Goal: Transaction & Acquisition: Purchase product/service

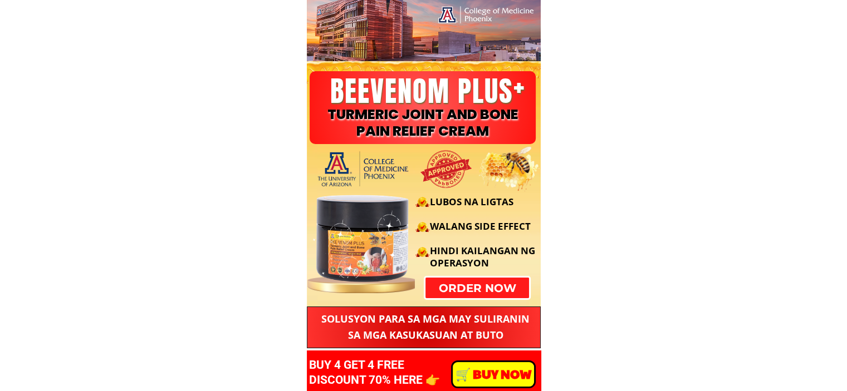
click at [481, 286] on div "LUBOS NA LIGTAS WALANG SIDE EFFECT HINDI KAILANGAN NG OPERASYON" at bounding box center [421, 232] width 239 height 112
click at [479, 286] on div "LUBOS NA LIGTAS WALANG SIDE EFFECT HINDI KAILANGAN NG OPERASYON" at bounding box center [421, 232] width 239 height 112
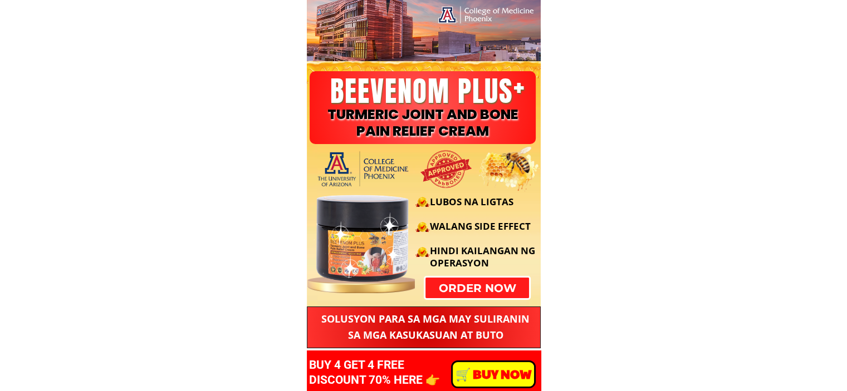
click at [483, 239] on h3 "LUBOS NA LIGTAS WALANG SIDE EFFECT HINDI KAILANGAN NG OPERASYON" at bounding box center [486, 239] width 112 height 86
click at [474, 287] on div "LUBOS NA LIGTAS WALANG SIDE EFFECT HINDI KAILANGAN NG OPERASYON" at bounding box center [421, 232] width 239 height 112
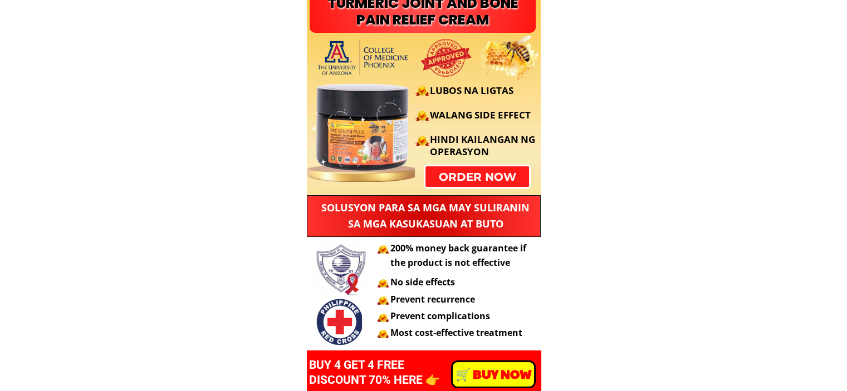
click at [490, 183] on p "order now" at bounding box center [477, 176] width 104 height 21
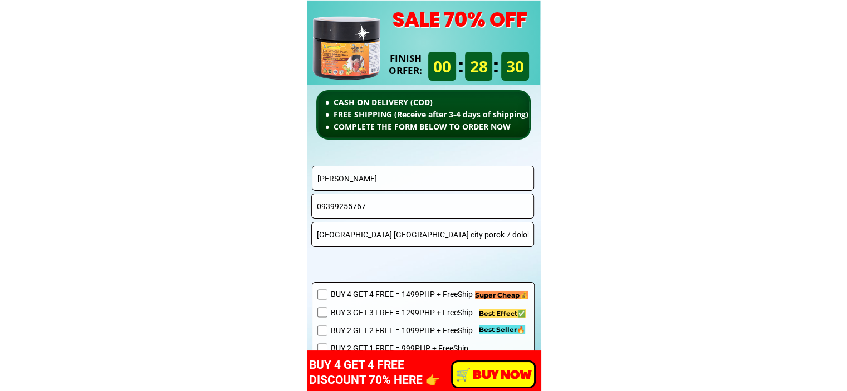
click at [428, 174] on input "Domingo p" at bounding box center [423, 178] width 217 height 24
paste input "[PERSON_NAME]"
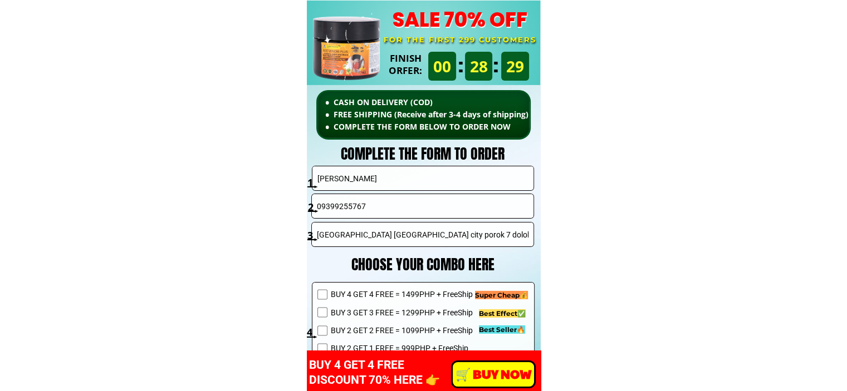
type input "[PERSON_NAME]"
click at [389, 203] on input "09399255767" at bounding box center [422, 206] width 217 height 24
paste input "17-701-7349"
click at [353, 213] on input "0917-701-7349" at bounding box center [422, 206] width 217 height 24
click at [339, 205] on input "0917-7017349" at bounding box center [422, 206] width 217 height 24
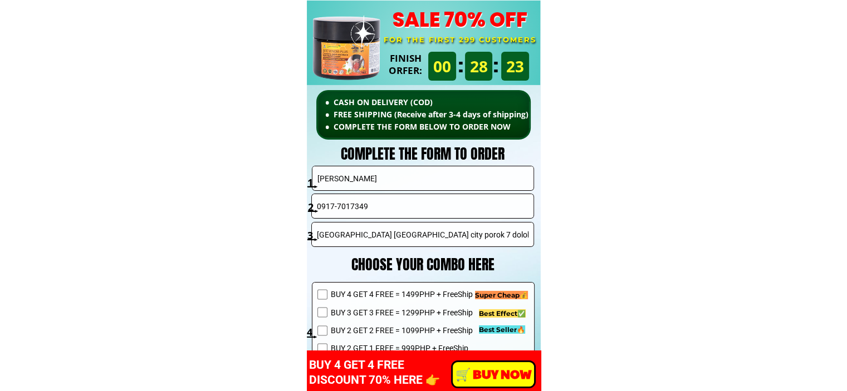
click at [338, 205] on input "0917-7017349" at bounding box center [422, 206] width 217 height 24
type input "09177017349"
click at [357, 232] on input "Sorosoro north Batangas city porok 7 dolohan" at bounding box center [422, 235] width 217 height 24
paste input "17 Sienna St., SSS Village, Concepcion Dos, Marikina City"
type input "17 Sienna St., SSS Village, Concepcion Dos, Marikina City"
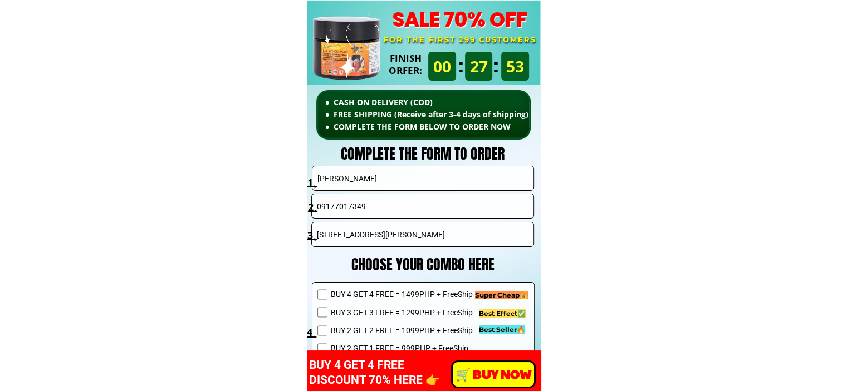
scroll to position [7956, 0]
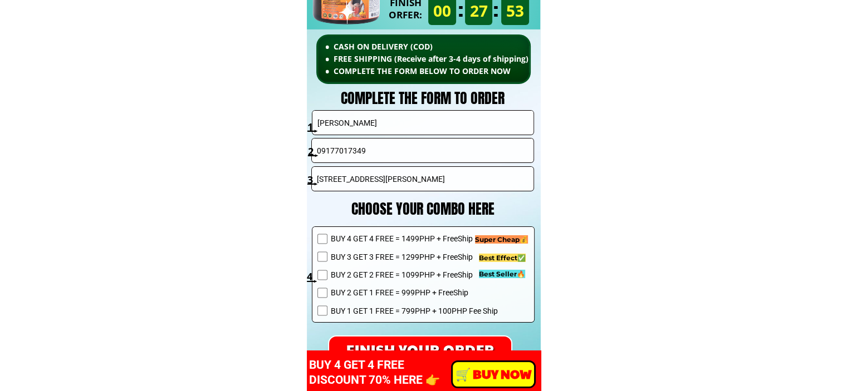
click at [411, 278] on span "BUY 2 GET 2 FREE = 1099PHP + FreeShip" at bounding box center [413, 275] width 167 height 12
checkbox input "true"
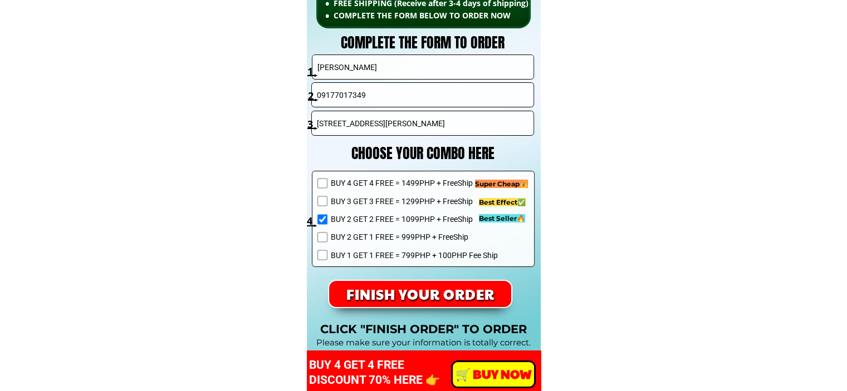
click at [426, 296] on p "FINISH YOUR ORDER" at bounding box center [420, 294] width 183 height 26
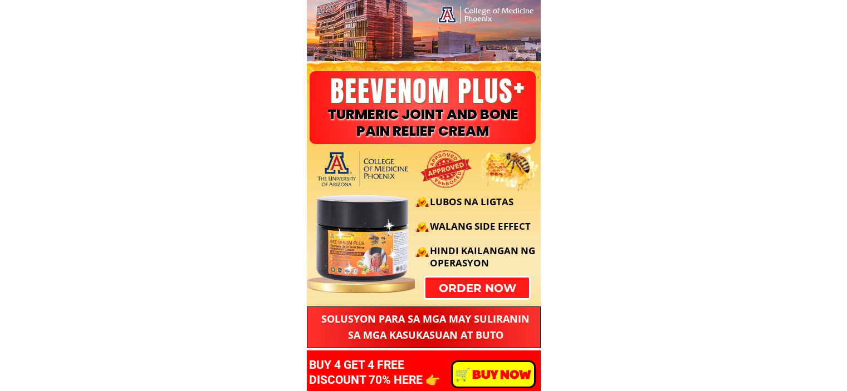
click at [494, 288] on p "order now" at bounding box center [477, 288] width 104 height 21
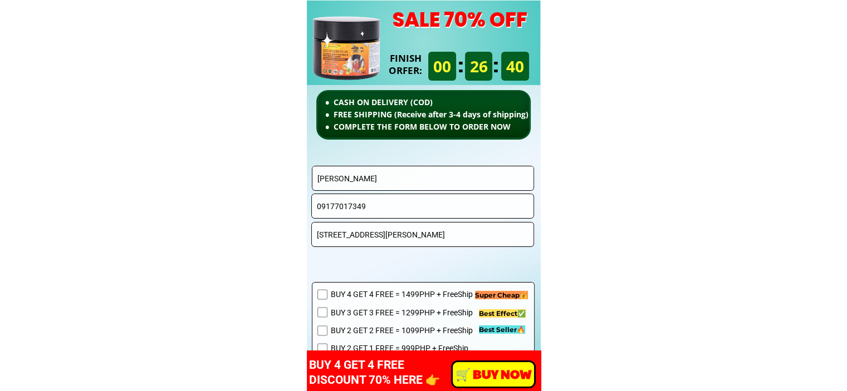
scroll to position [7900, 0]
click at [425, 184] on input "[PERSON_NAME]" at bounding box center [423, 178] width 217 height 24
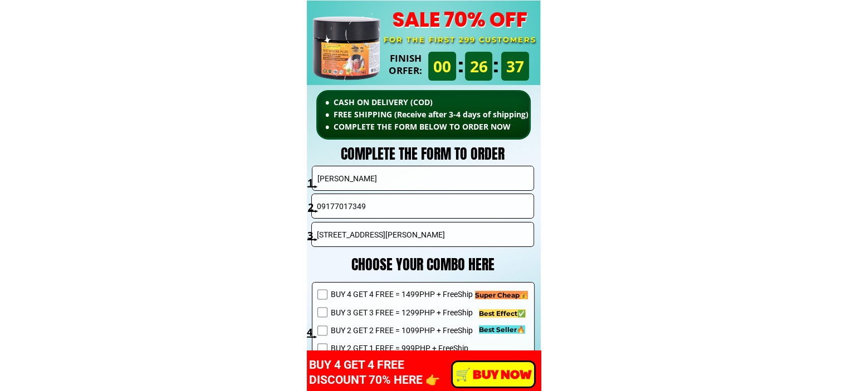
scroll to position [7956, 0]
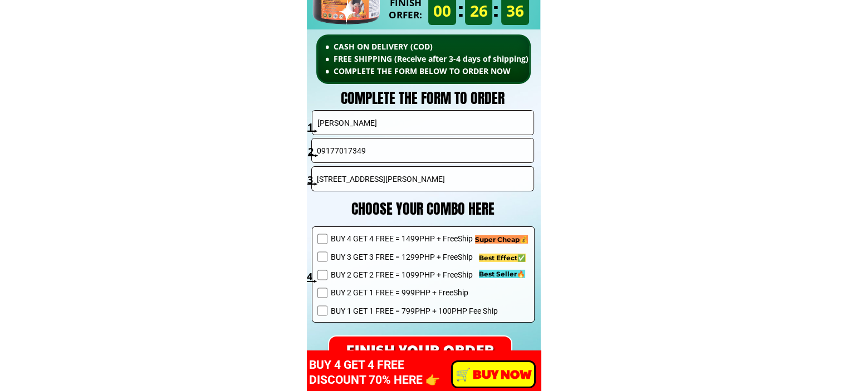
click at [376, 274] on span "BUY 2 GET 2 FREE = 1099PHP + FreeShip" at bounding box center [413, 275] width 167 height 12
checkbox input "true"
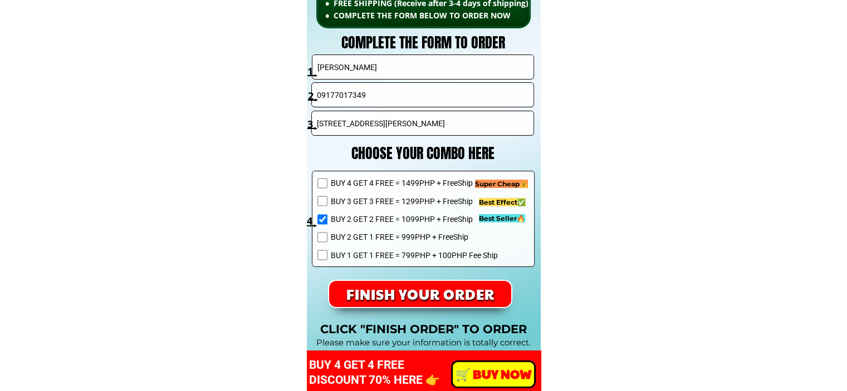
click at [433, 299] on p "FINISH YOUR ORDER" at bounding box center [420, 294] width 184 height 26
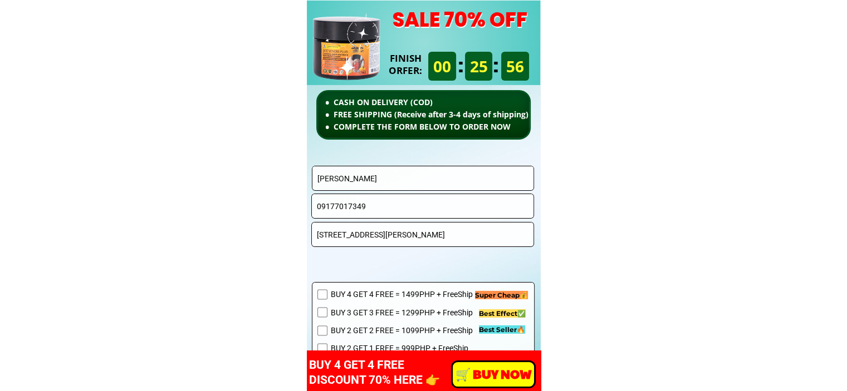
scroll to position [7900, 0]
click at [414, 175] on input "[PERSON_NAME]" at bounding box center [423, 178] width 217 height 24
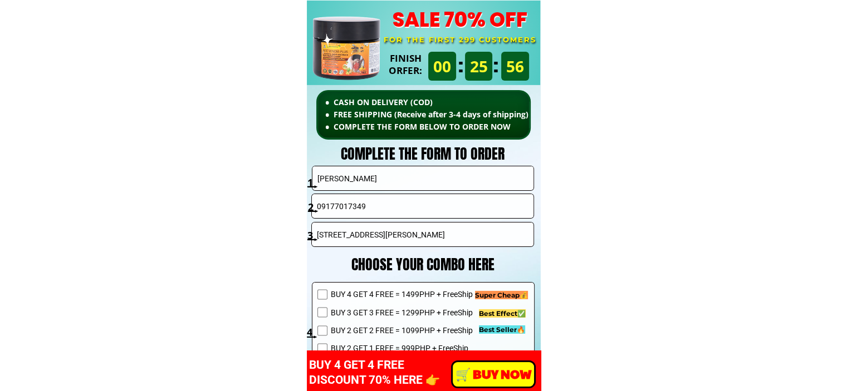
paste input "[PERSON_NAME]"
type input "[PERSON_NAME]"
click at [409, 198] on input "09177017349" at bounding box center [422, 206] width 217 height 24
paste input "22 506 909"
click at [347, 210] on input "0922 506 9099" at bounding box center [422, 206] width 217 height 24
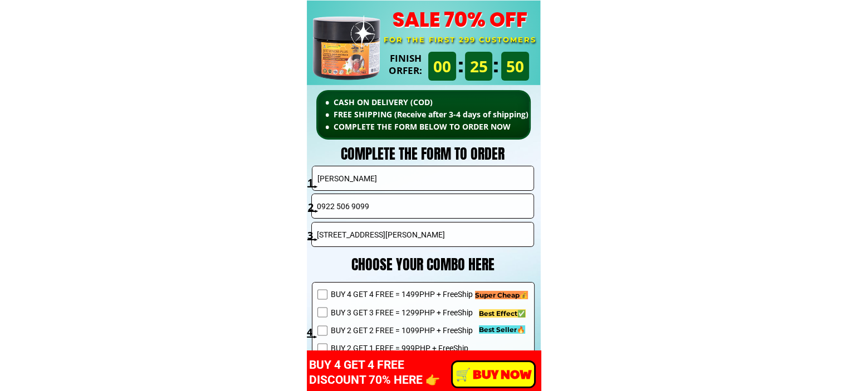
click at [351, 210] on input "0922 506 9099" at bounding box center [422, 206] width 217 height 24
click at [335, 209] on input "0922 5069099" at bounding box center [422, 206] width 217 height 24
type input "09225069099"
click at [376, 244] on input "[STREET_ADDRESS][PERSON_NAME]" at bounding box center [422, 235] width 217 height 24
paste input "F-99 Univille Banilad Cebu"
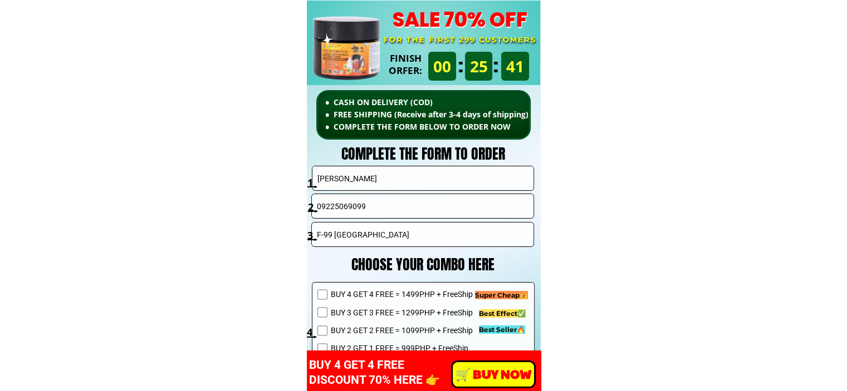
type input "F-99 Univille Banilad Cebu City"
click at [380, 315] on span "BUY 3 GET 3 FREE = 1299PHP + FreeShip" at bounding box center [413, 313] width 167 height 12
checkbox input "true"
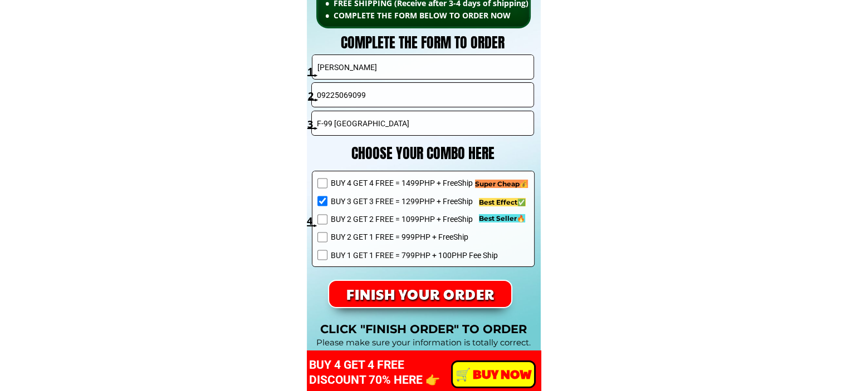
click at [433, 296] on p "FINISH YOUR ORDER" at bounding box center [420, 294] width 183 height 26
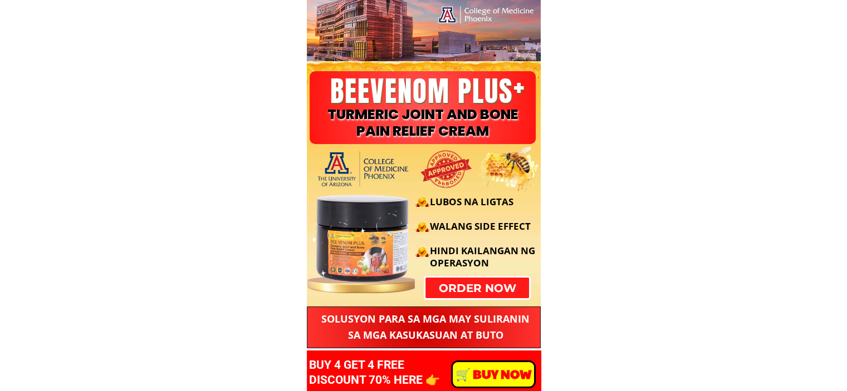
click at [466, 289] on p "order now" at bounding box center [477, 288] width 104 height 21
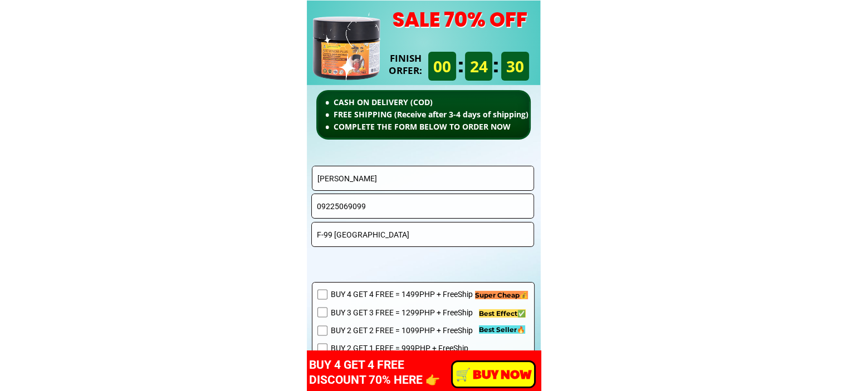
click at [392, 181] on input "[PERSON_NAME]" at bounding box center [423, 178] width 217 height 24
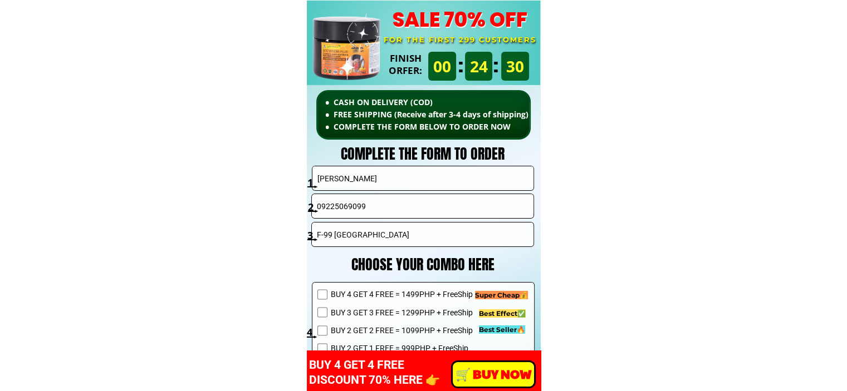
paste input "Arturo C. Cagaanan"
type input "Arturo C. Cagaanan"
click at [394, 202] on input "09225069099" at bounding box center [422, 206] width 217 height 24
paste input "0977)836 5155"
click at [355, 209] on input "0977)836 5155" at bounding box center [422, 206] width 217 height 24
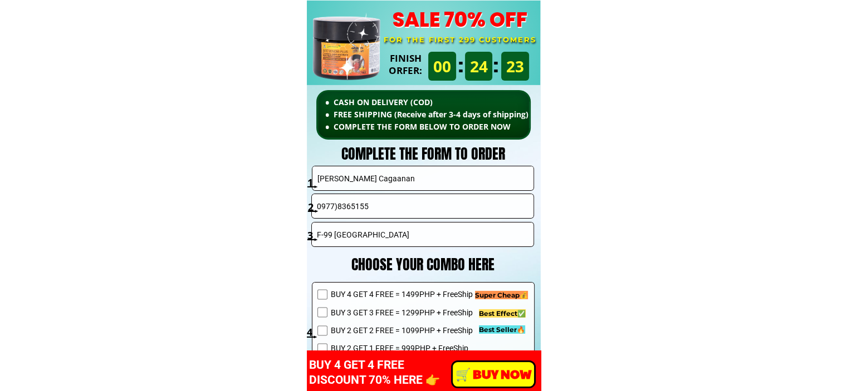
click at [338, 207] on input "0977)8365155" at bounding box center [422, 206] width 217 height 24
click at [321, 207] on input "09778365155" at bounding box center [422, 206] width 217 height 24
type input "09778365155"
click at [389, 227] on input "F-99 [GEOGRAPHIC_DATA]" at bounding box center [422, 235] width 217 height 24
paste input "Purok 7, Bagontaas, Valencia City, Bukidnon 8709"
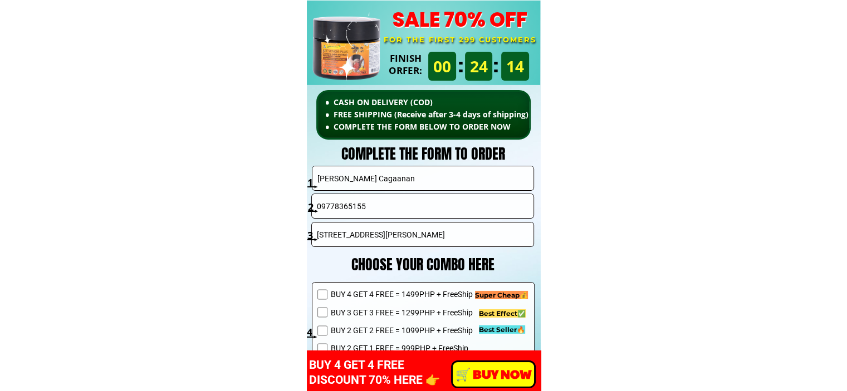
type input "Purok 7, Bagontaas, Valencia City, Bukidnon 8709"
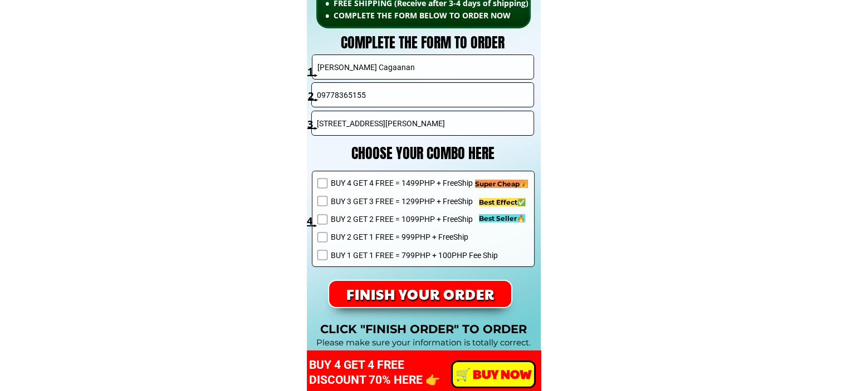
click at [375, 204] on span "BUY 3 GET 3 FREE = 1299PHP + FreeShip" at bounding box center [413, 201] width 167 height 12
checkbox input "true"
click at [461, 300] on p "FINISH YOUR ORDER" at bounding box center [420, 294] width 183 height 26
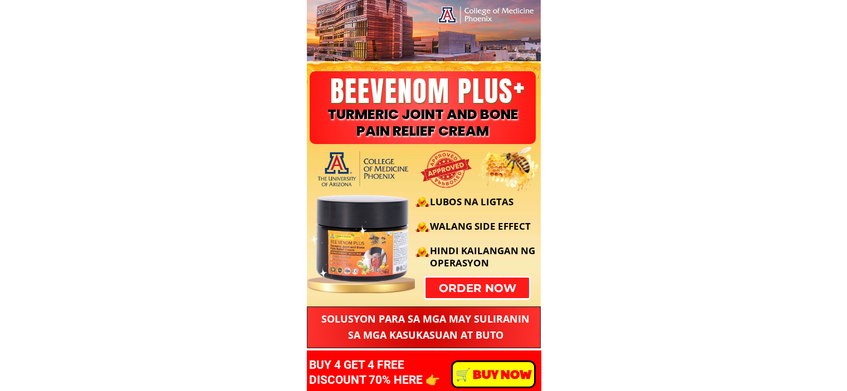
click at [470, 286] on div "LUBOS NA LIGTAS WALANG SIDE EFFECT HINDI KAILANGAN NG OPERASYON" at bounding box center [421, 232] width 239 height 112
click at [478, 287] on div "order now LUBOS NA LIGTAS WALANG SIDE EFFECT HINDI KAILANGAN NG OPERASYON" at bounding box center [421, 238] width 242 height 124
click at [491, 282] on h3 "LUBOS NA LIGTAS WALANG SIDE EFFECT HINDI KAILANGAN NG OPERASYON" at bounding box center [486, 239] width 112 height 86
click at [479, 290] on p "order now" at bounding box center [477, 288] width 109 height 22
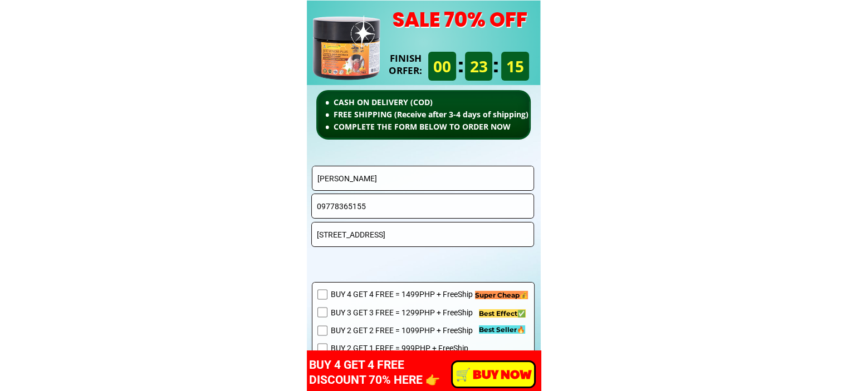
click at [418, 173] on input "Arturo C. Cagaanan" at bounding box center [423, 178] width 217 height 24
paste input "Leticia Padilla"
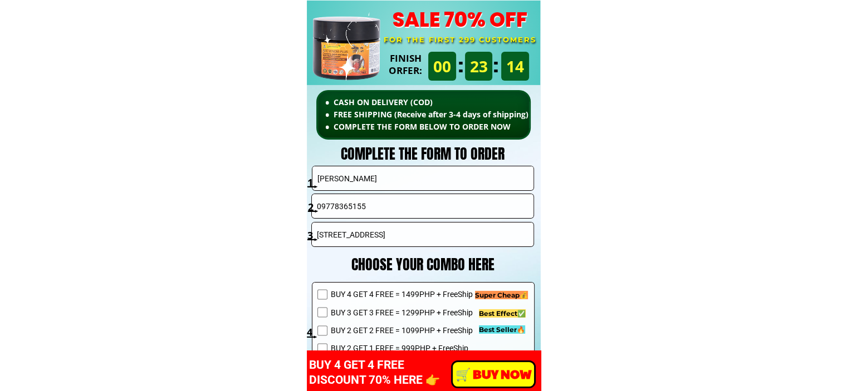
type input "Leticia Padilla"
click at [374, 207] on input "09778365155" at bounding box center [422, 206] width 217 height 24
paste input "9189632011"
type input "09189632011"
click at [403, 228] on input "Purok 7, Bagontaas, Valencia City, Bukidnon 8709" at bounding box center [422, 235] width 217 height 24
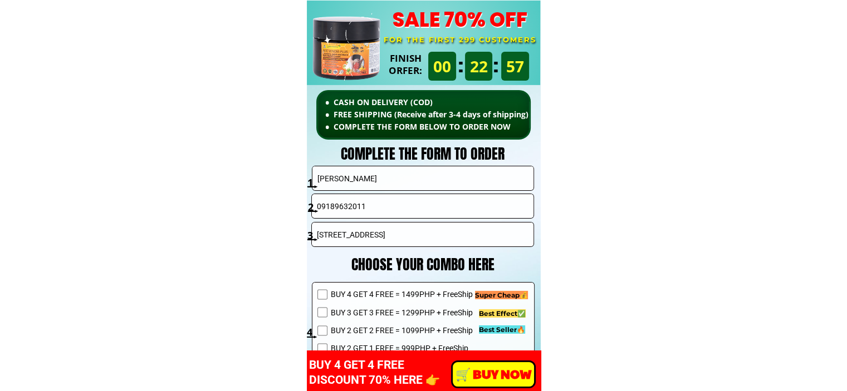
paste input "93 Dazon street Maria Ramos village Abangan Sur, Marilao Bulacan"
type input "93 Dazon street Maria Ramos village Abangan Sur, Marilao Bulacan"
click at [382, 342] on span "BUY 2 GET 1 FREE = 999PHP + FreeShip" at bounding box center [413, 348] width 167 height 12
checkbox input "true"
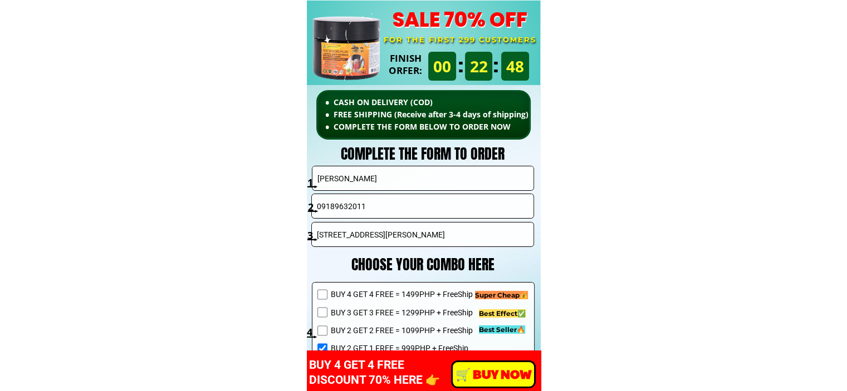
scroll to position [8012, 0]
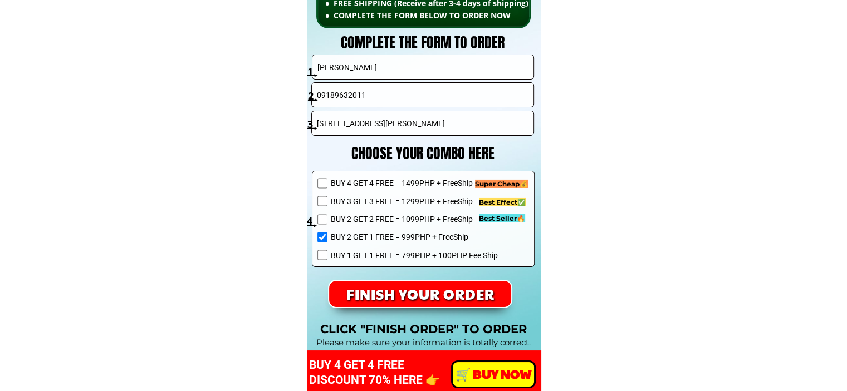
click at [461, 291] on p "FINISH YOUR ORDER" at bounding box center [419, 294] width 185 height 27
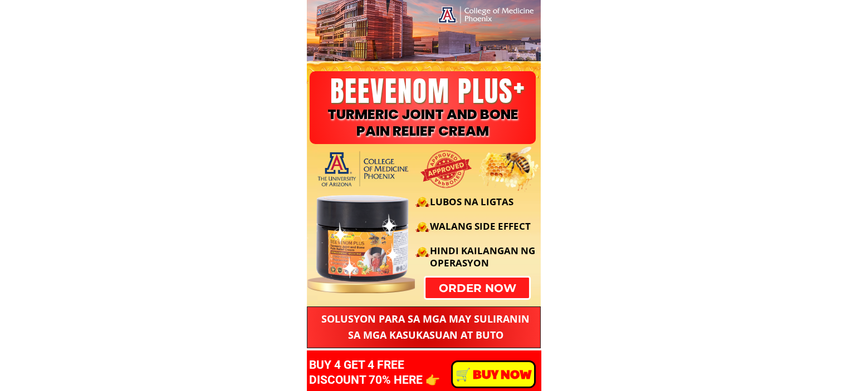
click at [480, 287] on div "LUBOS NA LIGTAS WALANG SIDE EFFECT HINDI KAILANGAN NG OPERASYON" at bounding box center [421, 232] width 239 height 112
click at [463, 288] on p "order now" at bounding box center [477, 288] width 106 height 21
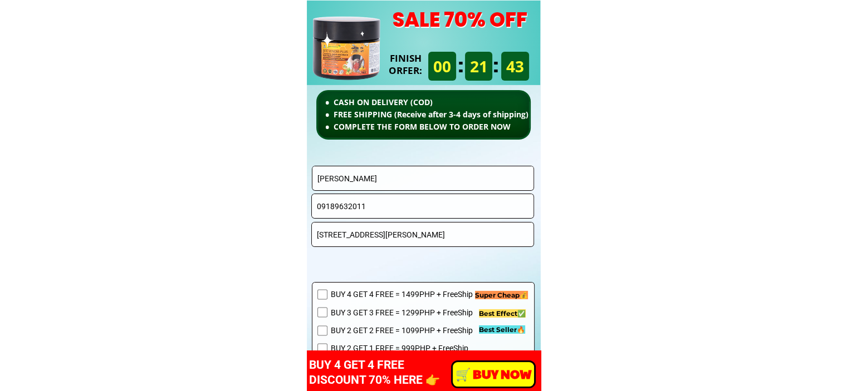
click at [403, 184] on input "Leticia Padilla" at bounding box center [423, 178] width 217 height 24
paste input "Rally zamor"
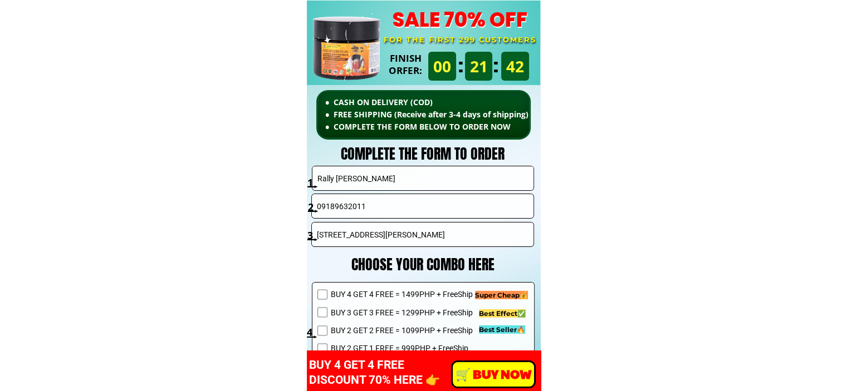
type input "Rally zamora"
click at [389, 229] on input "93 Dazon street Maria Ramos village Abangan Sur, Marilao Bulacan" at bounding box center [422, 235] width 217 height 24
paste input "Rally zamora"
type input "Rally zamora"
click at [407, 202] on input "09189632011" at bounding box center [422, 206] width 217 height 24
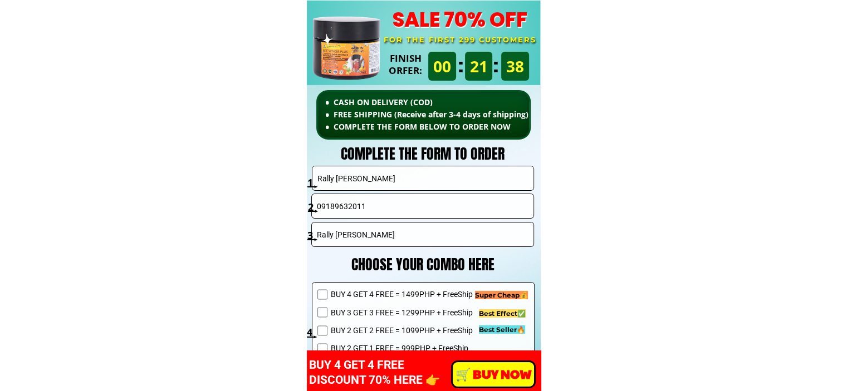
paste input "76182278"
type input "09176182278"
click at [376, 327] on span "BUY 2 GET 2 FREE = 1099PHP + FreeShip" at bounding box center [413, 331] width 167 height 12
checkbox input "true"
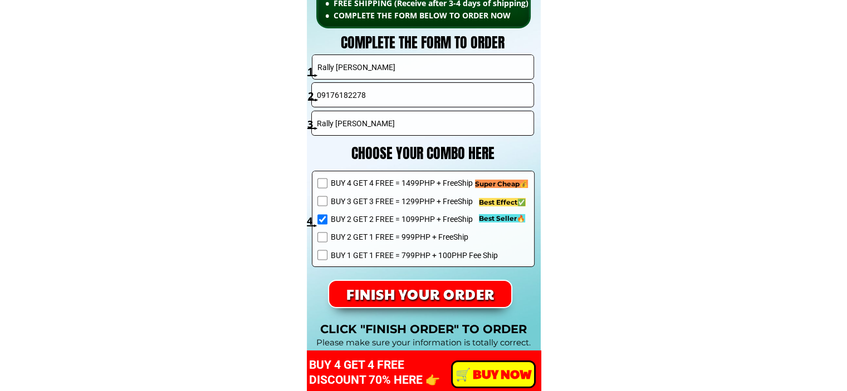
click at [436, 299] on p "FINISH YOUR ORDER" at bounding box center [419, 295] width 195 height 28
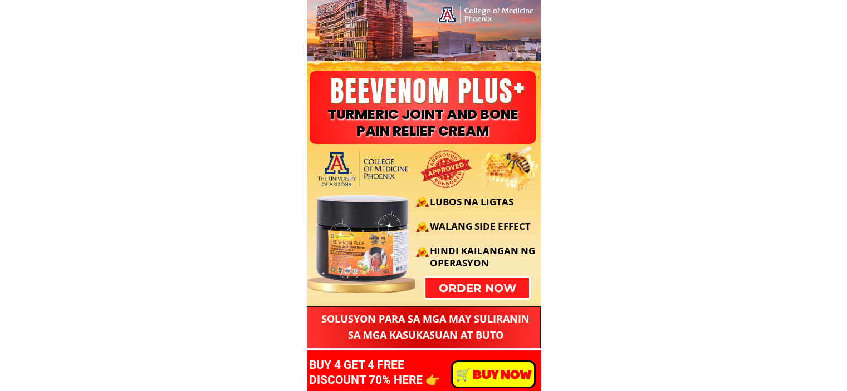
click at [494, 296] on p "order now" at bounding box center [477, 288] width 104 height 21
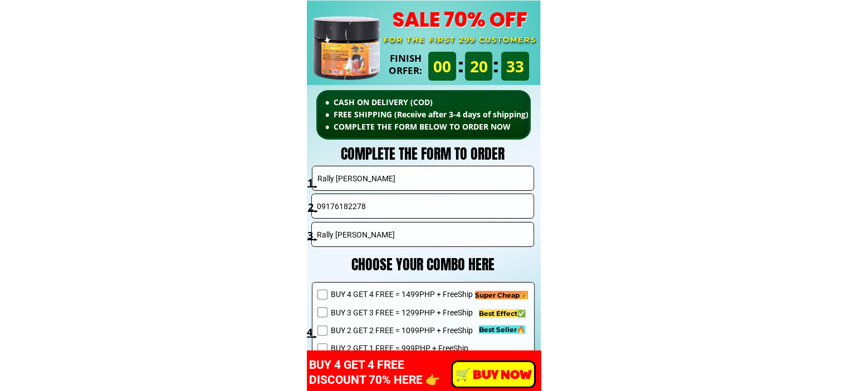
click at [391, 183] on input "Rally [PERSON_NAME]" at bounding box center [423, 178] width 217 height 24
paste input "Gerlie decrepito smileciti homes 1 bldg H 511 brgy I kaligayahan zabarte Rd Nov…"
click at [329, 176] on input "Gerlie decrepito smileciti homes 1 bldg H 511 brgy I kaligayahan zabarte Rd Nov…" at bounding box center [423, 178] width 217 height 24
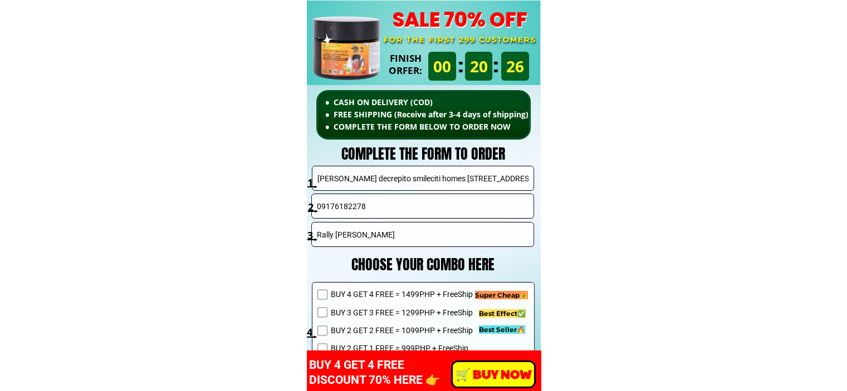
click at [384, 178] on input "Gerlie decrepito smileciti homes 1 bldg H 511 brgy I kaligayahan zabarte Rd Nov…" at bounding box center [423, 178] width 217 height 24
click at [367, 181] on input "Gerlie decrepito smileciti homes 1 bldg H 511 brgy I kaligayahan zabarte Rd Nov…" at bounding box center [423, 178] width 217 height 24
click at [372, 179] on input "Gerlie decrepito smileciti homes 1 bldg H 511 brgy I kaligayahan zabarte Rd Nov…" at bounding box center [423, 178] width 217 height 24
type input "Gerlie decrepito"
click at [372, 235] on input "Rally [PERSON_NAME]" at bounding box center [422, 235] width 217 height 24
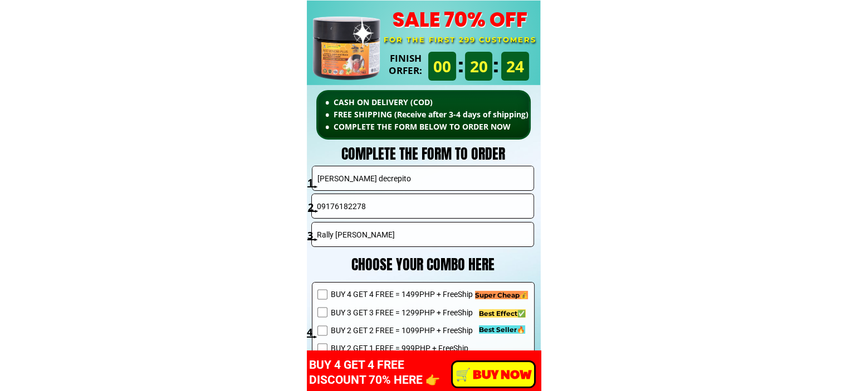
paste input "smileciti homes 1 bldg H 511 brgy I kaligayahan zabarte Rd Novaliches Quezon ci…"
type input "smileciti homes 1 bldg H 511 brgy I kaligayahan zabarte Rd Novaliches Quezon ci…"
click at [383, 215] on input "09176182278" at bounding box center [422, 206] width 217 height 24
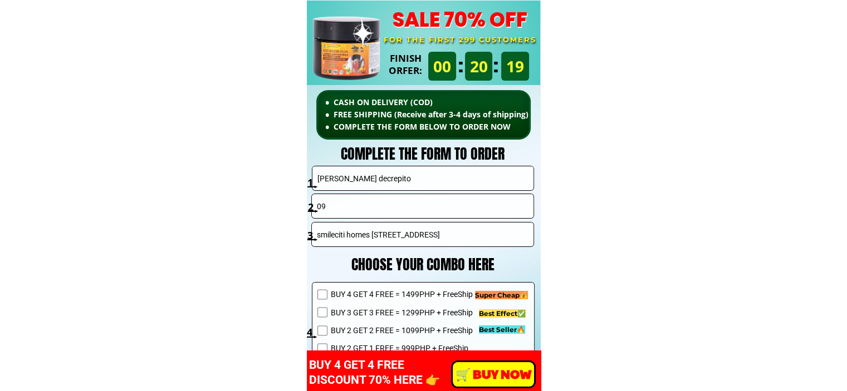
paste input "239914463"
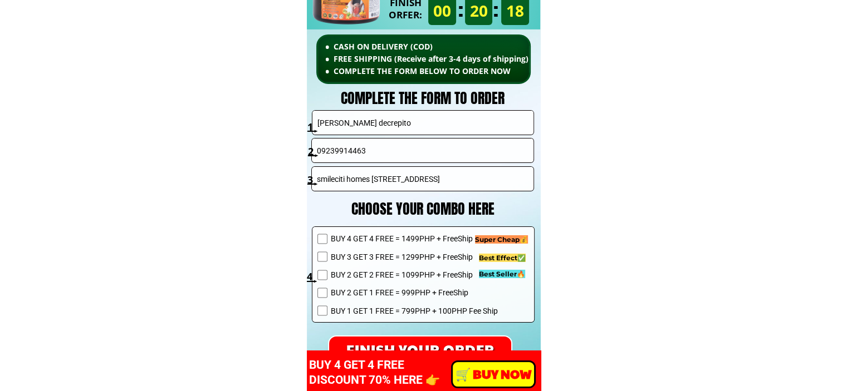
type input "09239914463"
click at [366, 271] on span "BUY 2 GET 2 FREE = 1099PHP + FreeShip" at bounding box center [413, 275] width 167 height 12
checkbox input "true"
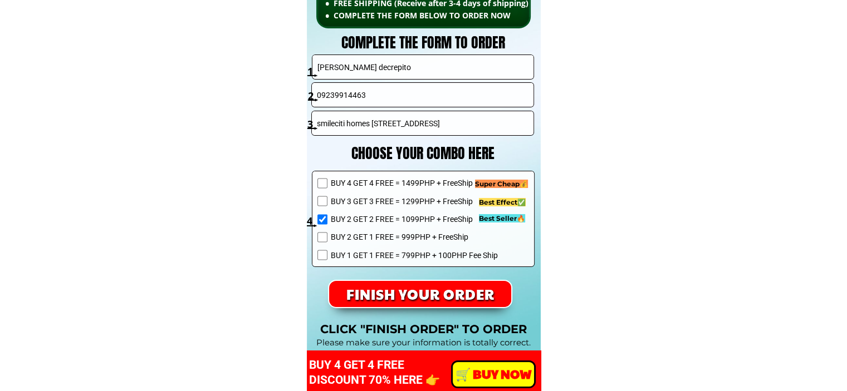
click at [469, 299] on p "FINISH YOUR ORDER" at bounding box center [420, 294] width 183 height 26
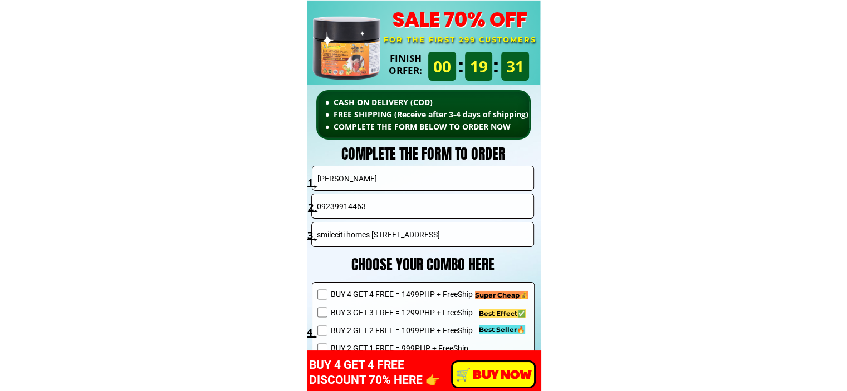
type input "Emma S.Narag"
click at [420, 212] on input "09239914463" at bounding box center [422, 206] width 217 height 24
paste input "709757854632"
click at [321, 207] on input "709757854632" at bounding box center [422, 206] width 217 height 24
type input "09757854632"
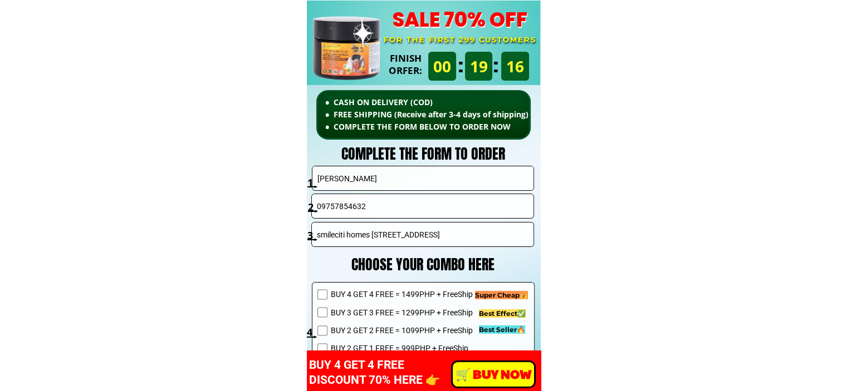
click at [400, 240] on input "smileciti homes 1 bldg H 511 brgy I kaligayahan zabarte Rd Novaliches Quezon ci…" at bounding box center [422, 235] width 217 height 24
paste input "Cagayan Valley, Carig ,Tuguegarao City,( Infront Shell Gas Station"
type input "Cagayan Valley, Carig ,Tuguegarao City,( Infront Shell Gas Station"
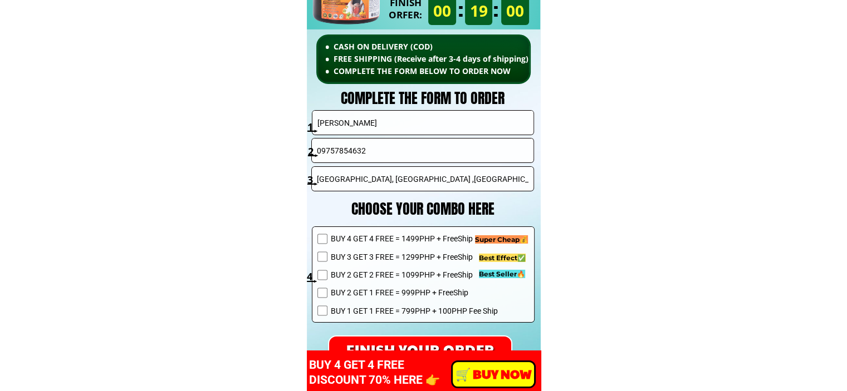
click at [347, 298] on span "BUY 2 GET 1 FREE = 999PHP + FreeShip" at bounding box center [413, 293] width 167 height 12
checkbox input "true"
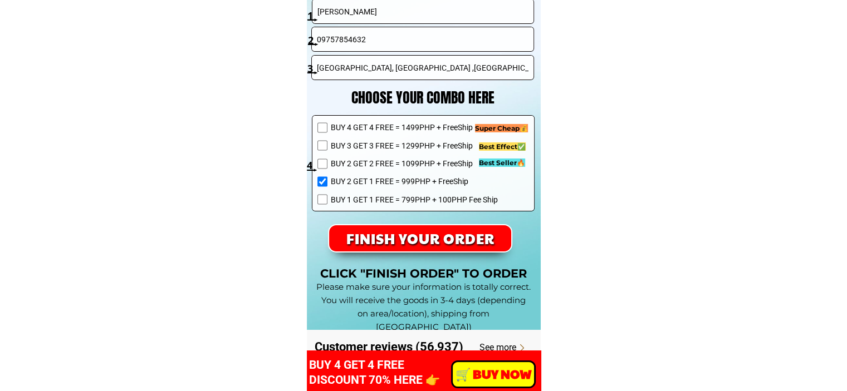
click at [431, 253] on div "FINISH YOUR ORDER" at bounding box center [420, 238] width 185 height 28
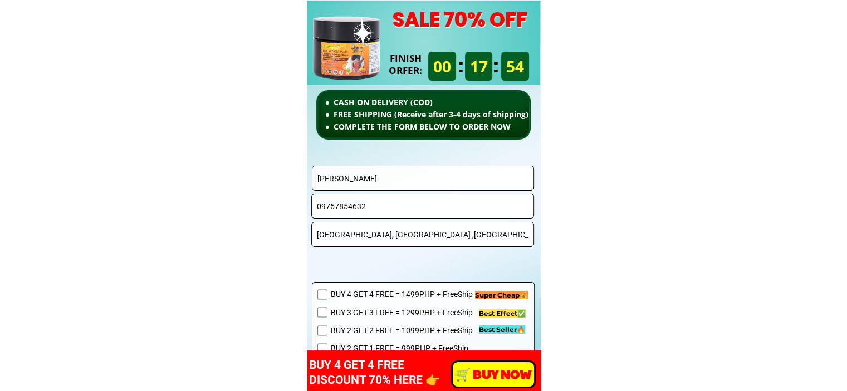
scroll to position [7900, 0]
click at [416, 171] on input "[PERSON_NAME]" at bounding box center [423, 178] width 217 height 24
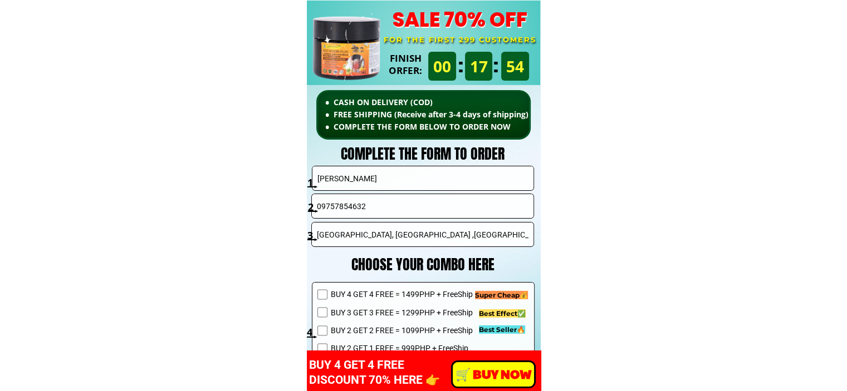
paste input "[PERSON_NAME]"
type input "[PERSON_NAME]"
click at [407, 204] on input "09757854632" at bounding box center [422, 206] width 217 height 24
paste input "06 556 3144"
click at [354, 208] on input "0906 556 3144" at bounding box center [422, 206] width 217 height 24
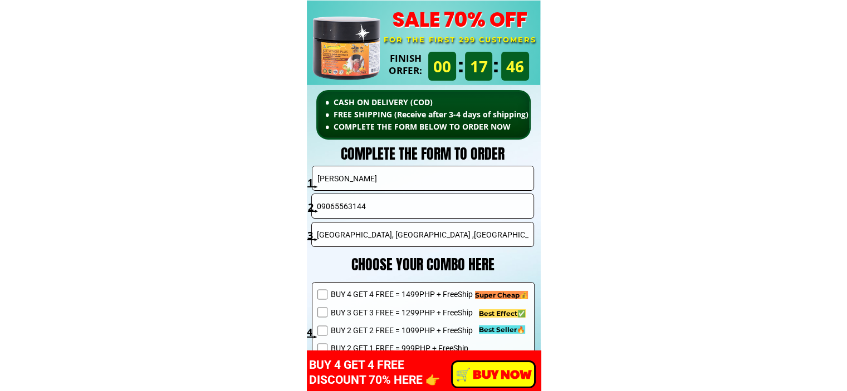
type input "09065563144"
click at [386, 233] on input "[GEOGRAPHIC_DATA], [GEOGRAPHIC_DATA] ,[GEOGRAPHIC_DATA],( [GEOGRAPHIC_DATA]" at bounding box center [422, 235] width 217 height 24
paste input "[GEOGRAPHIC_DATA]"
type input "[GEOGRAPHIC_DATA]"
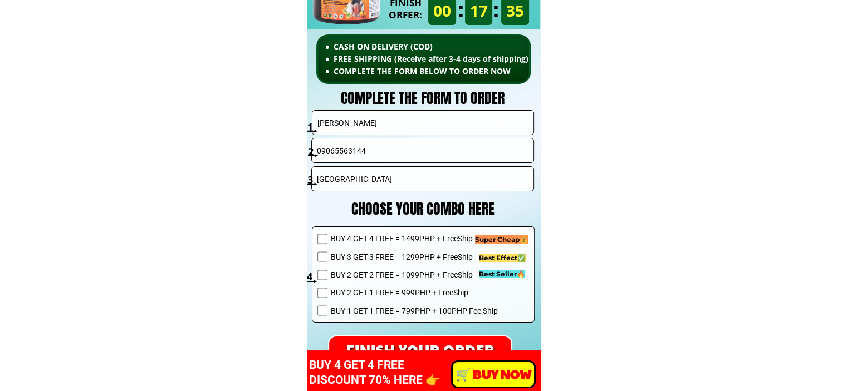
click at [387, 291] on span "BUY 2 GET 1 FREE = 999PHP + FreeShip" at bounding box center [413, 293] width 167 height 12
checkbox input "true"
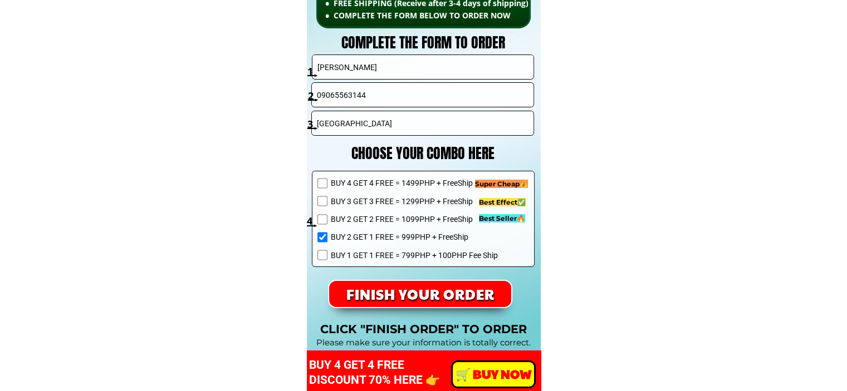
click at [428, 301] on p "FINISH YOUR ORDER" at bounding box center [419, 294] width 183 height 26
